Goal: Transaction & Acquisition: Purchase product/service

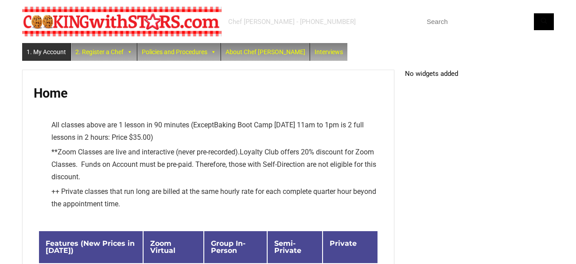
click at [57, 52] on link "1. My Account" at bounding box center [46, 52] width 48 height 18
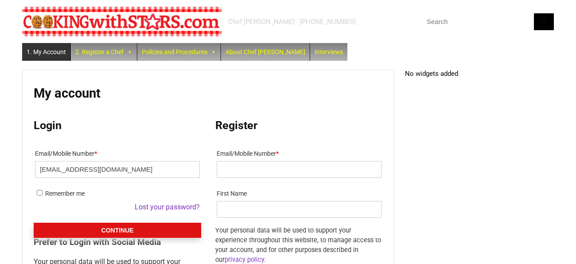
click at [116, 230] on button "Continue" at bounding box center [118, 230] width 168 height 15
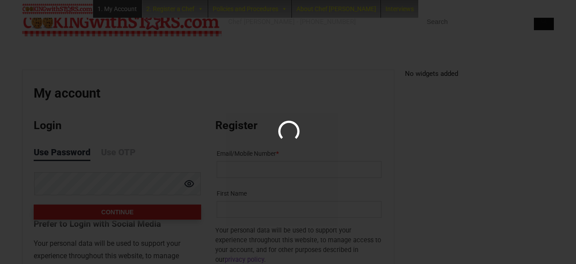
scroll to position [52, 0]
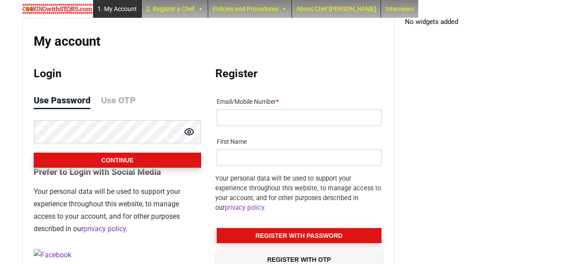
click at [111, 164] on button "Continue" at bounding box center [118, 159] width 168 height 15
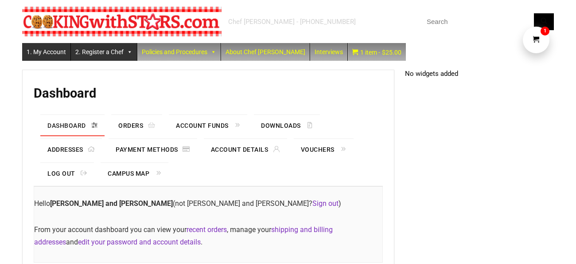
click at [93, 51] on link "2. Register a Chef" at bounding box center [104, 52] width 66 height 18
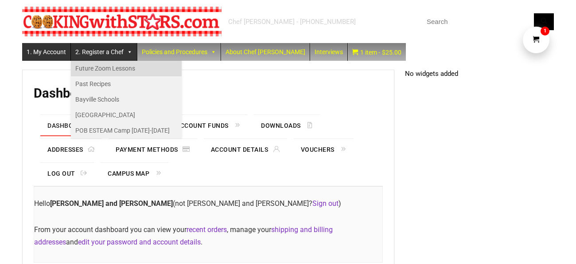
click at [98, 63] on link "Future Zoom Lessons" at bounding box center [126, 69] width 111 height 16
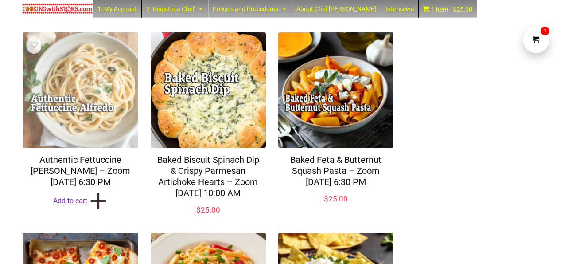
scroll to position [109, 0]
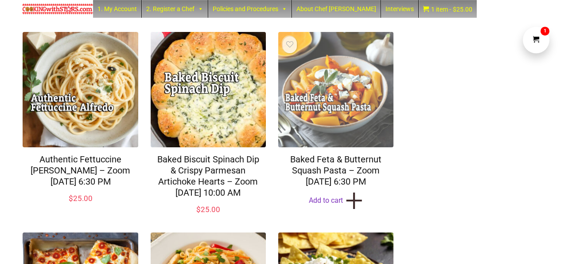
click at [305, 108] on img at bounding box center [335, 89] width 115 height 115
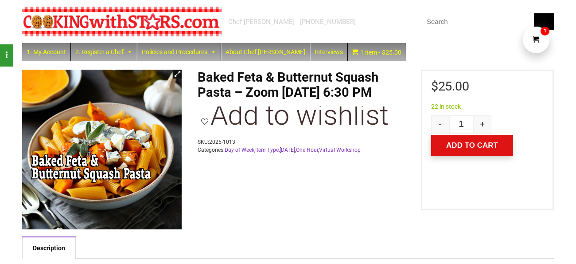
click at [454, 145] on button "Add to cart" at bounding box center [472, 145] width 82 height 21
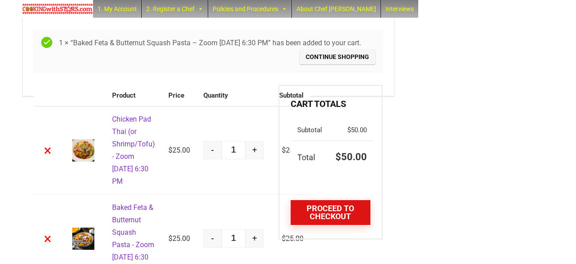
scroll to position [74, 0]
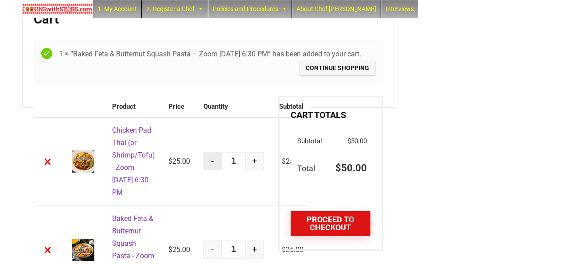
click at [203, 170] on button "-" at bounding box center [212, 161] width 18 height 18
type input "0"
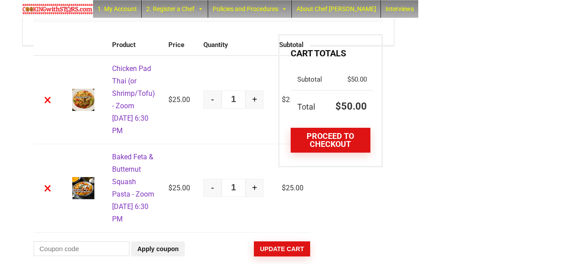
scroll to position [103, 0]
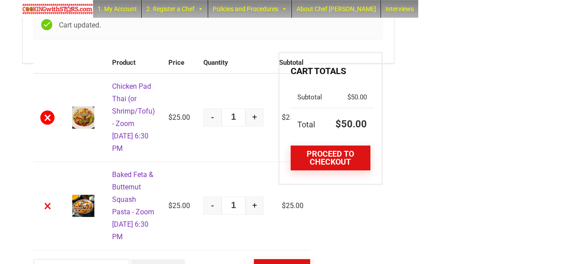
click at [47, 125] on link "×" at bounding box center [47, 117] width 14 height 14
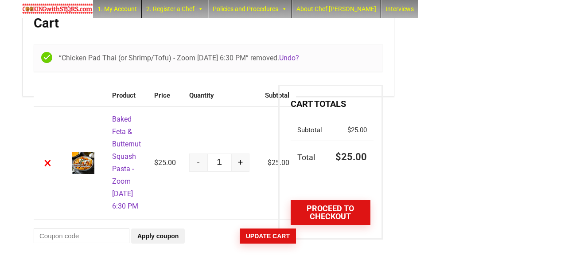
scroll to position [109, 0]
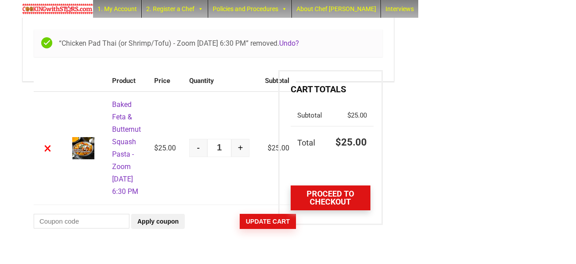
click at [320, 185] on link "Proceed to checkout" at bounding box center [331, 197] width 80 height 25
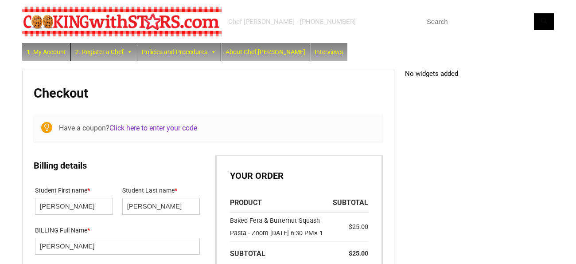
select select "NY"
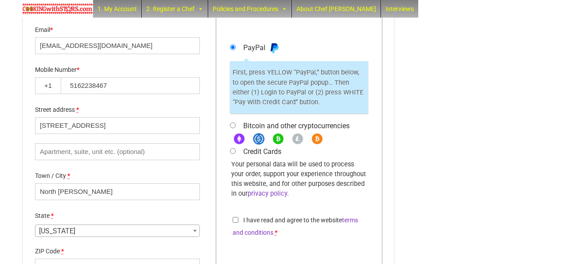
scroll to position [319, 0]
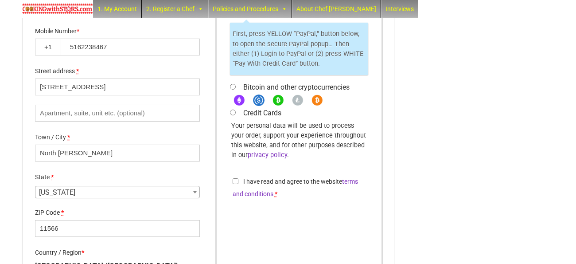
click at [232, 115] on input "Credit Cards" at bounding box center [233, 112] width 6 height 6
radio input "true"
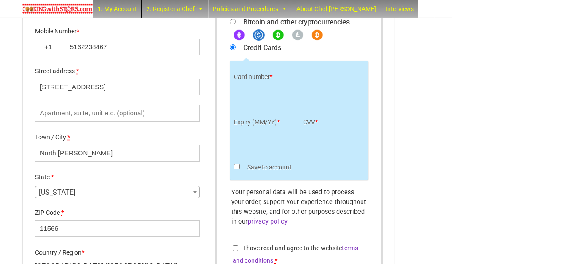
click at [236, 169] on input "Save to account" at bounding box center [237, 167] width 6 height 6
checkbox input "true"
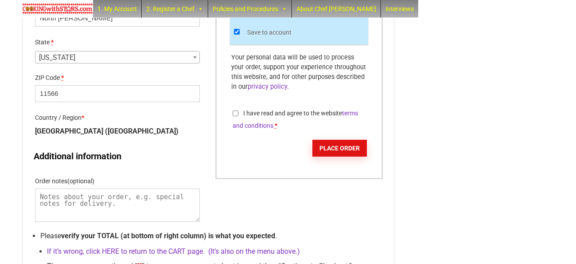
scroll to position [454, 0]
click at [237, 116] on input "I have read and agree to the website terms and conditions *" at bounding box center [236, 113] width 6 height 6
checkbox input "true"
click at [323, 156] on button "Place order" at bounding box center [339, 147] width 55 height 17
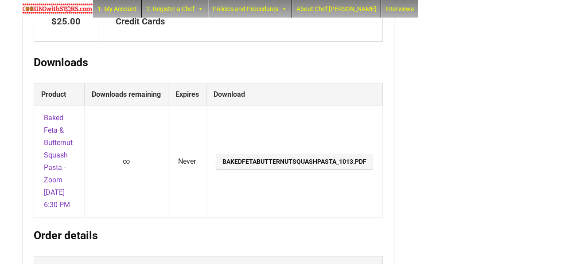
scroll to position [191, 0]
click at [312, 168] on link "BakedFetaButternutSquashPasta_1013.pdf" at bounding box center [294, 160] width 156 height 15
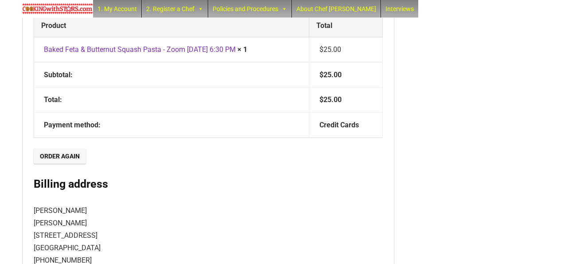
scroll to position [281, 0]
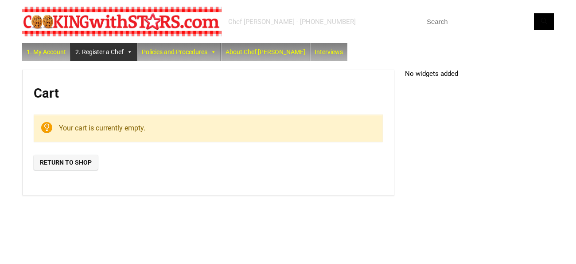
click at [98, 56] on link "2. Register a Chef" at bounding box center [104, 52] width 66 height 18
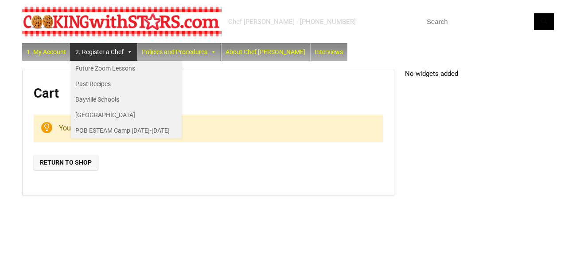
click at [218, 98] on h1 "Cart" at bounding box center [208, 93] width 349 height 15
click at [43, 54] on link "1. My Account" at bounding box center [46, 52] width 48 height 18
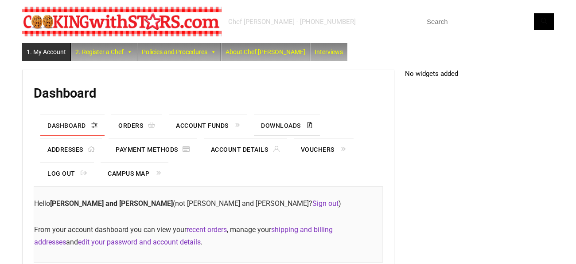
click at [274, 124] on link "Downloads" at bounding box center [287, 125] width 66 height 21
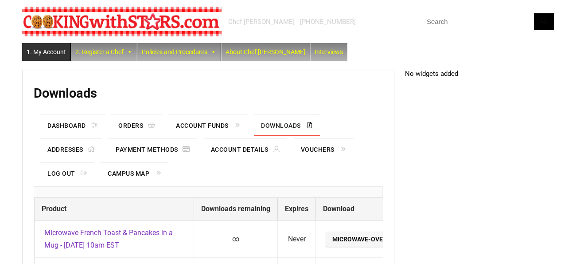
click at [285, 123] on link "Downloads" at bounding box center [287, 125] width 66 height 21
click at [290, 135] on link "Downloads" at bounding box center [287, 125] width 66 height 21
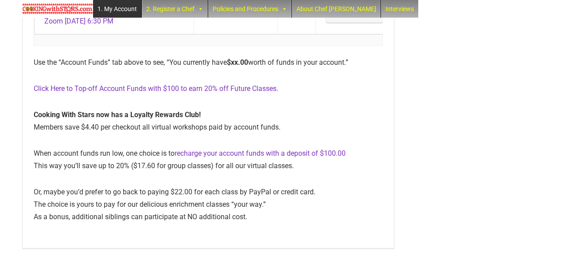
scroll to position [18108, 0]
click at [326, 23] on link "BakedFetaButternutSquashPasta_1013.pdf" at bounding box center [404, 15] width 156 height 15
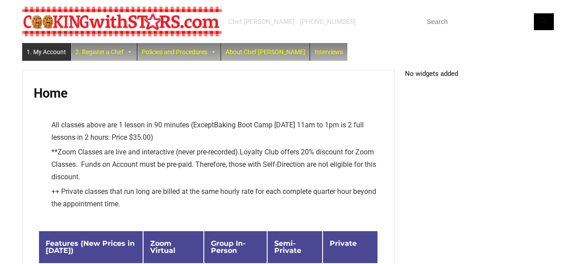
click at [48, 51] on link "1. My Account" at bounding box center [46, 52] width 48 height 18
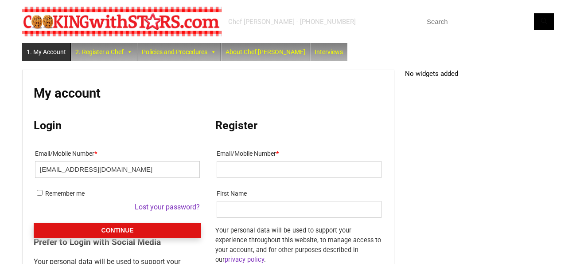
click at [108, 229] on button "Continue" at bounding box center [118, 230] width 168 height 15
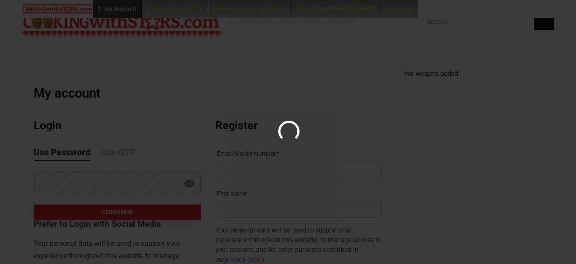
scroll to position [52, 0]
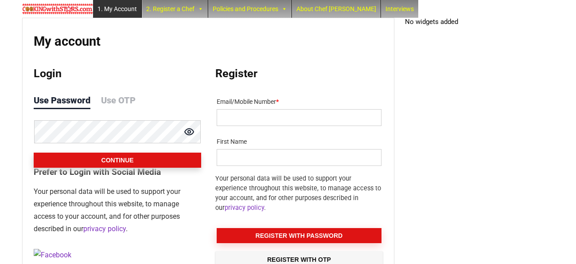
click at [110, 164] on button "Continue" at bounding box center [118, 159] width 168 height 15
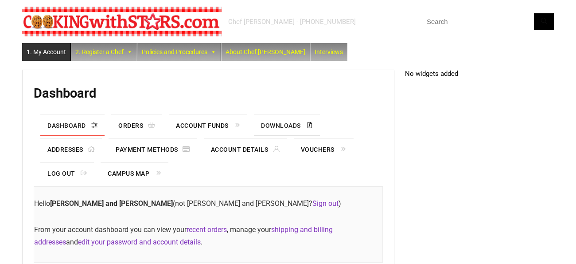
click at [276, 126] on link "Downloads" at bounding box center [287, 125] width 66 height 21
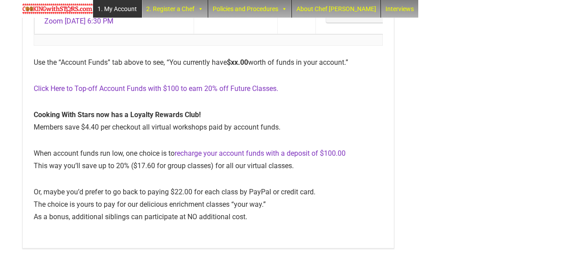
scroll to position [18108, 0]
click at [326, 23] on link "BakedFetaButternutSquashPasta_1013.pdf" at bounding box center [404, 15] width 156 height 15
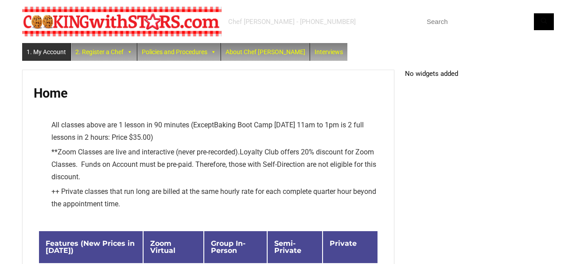
click at [49, 54] on link "1. My Account" at bounding box center [46, 52] width 48 height 18
click at [51, 54] on link "1. My Account" at bounding box center [46, 52] width 48 height 18
